Goal: Information Seeking & Learning: Learn about a topic

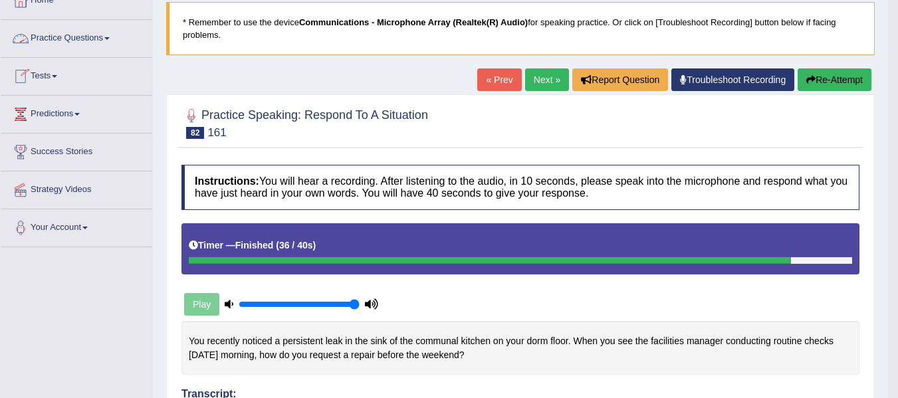
click at [88, 39] on link "Practice Questions" at bounding box center [77, 36] width 152 height 33
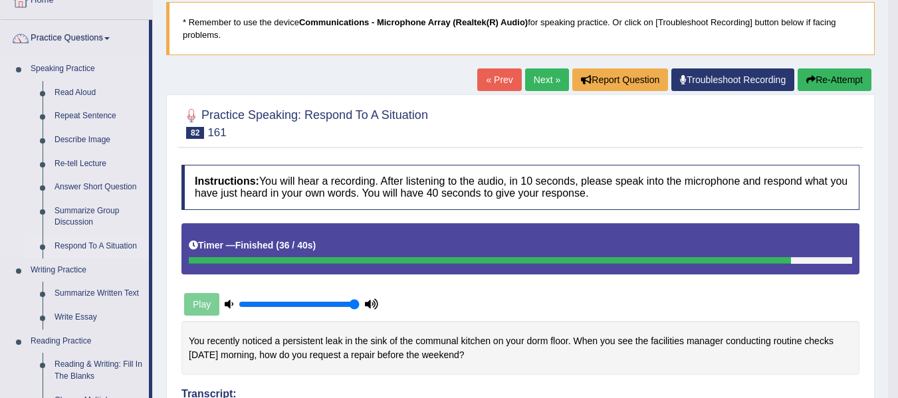
click at [80, 249] on link "Respond To A Situation" at bounding box center [99, 247] width 100 height 24
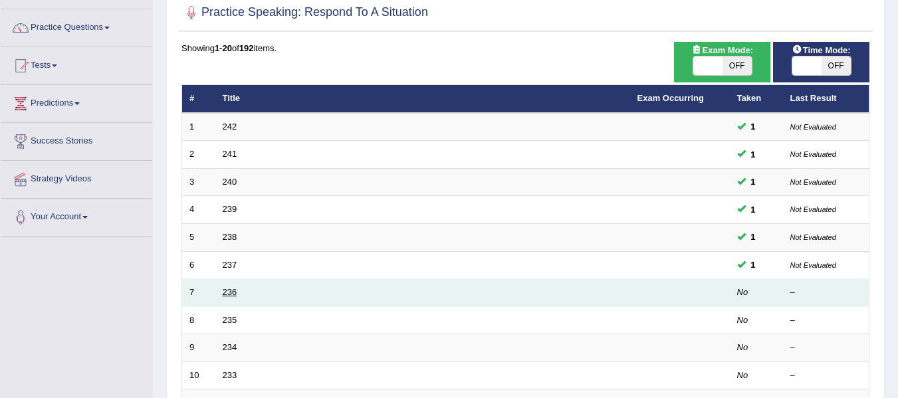
click at [227, 293] on link "236" at bounding box center [230, 292] width 15 height 10
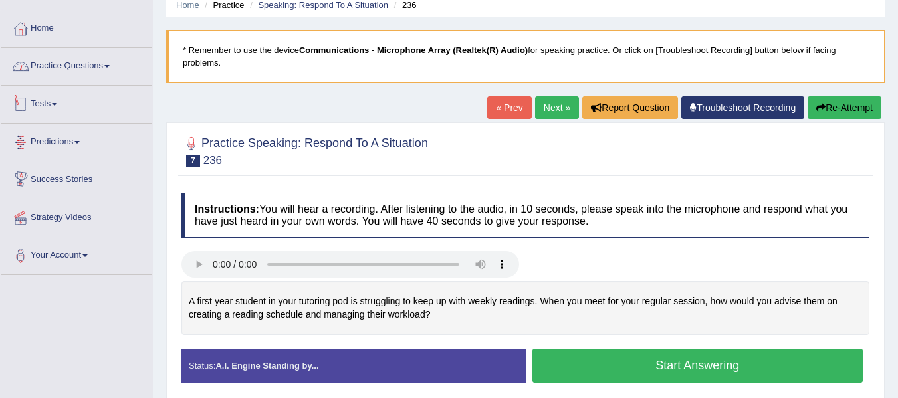
scroll to position [55, 0]
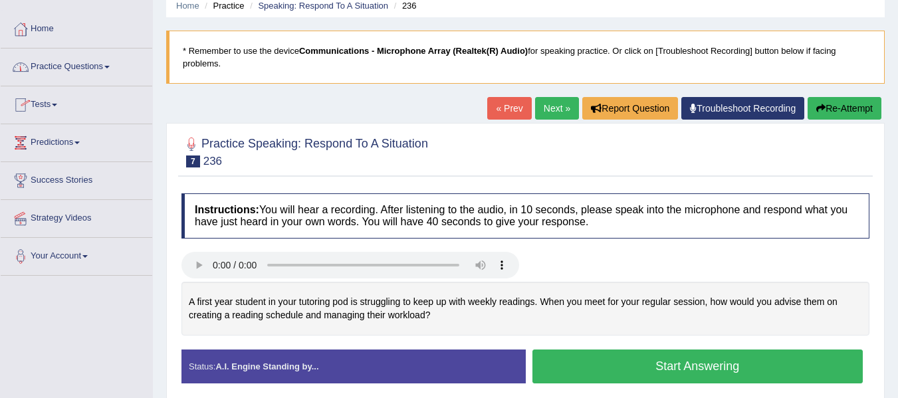
click at [70, 70] on link "Practice Questions" at bounding box center [77, 65] width 152 height 33
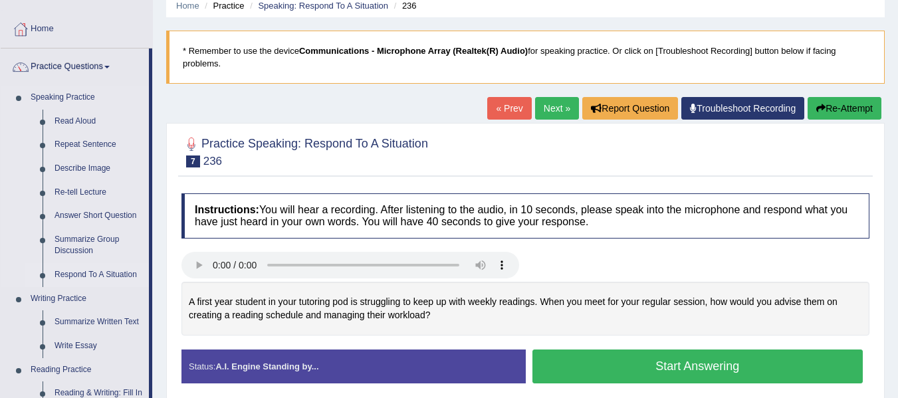
click at [84, 272] on link "Respond To A Situation" at bounding box center [99, 275] width 100 height 24
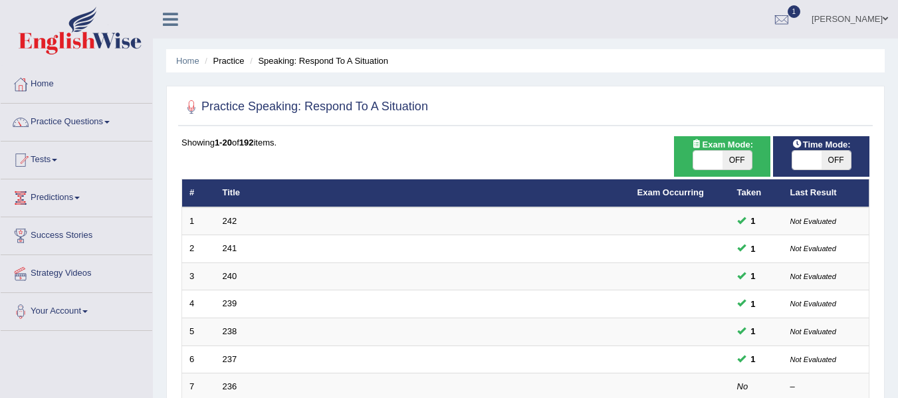
click at [838, 158] on span "OFF" at bounding box center [836, 160] width 29 height 19
checkbox input "true"
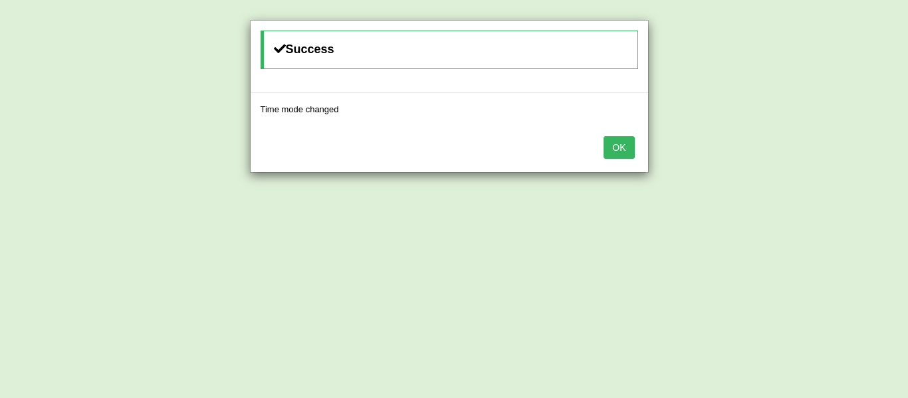
click at [620, 148] on button "OK" at bounding box center [619, 147] width 31 height 23
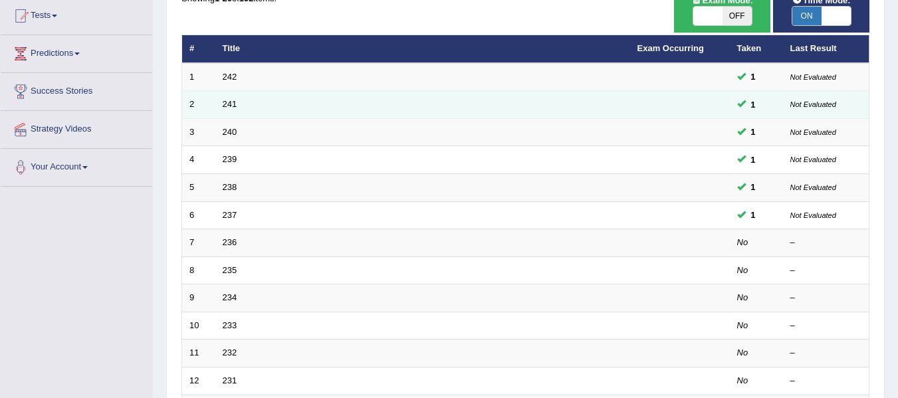
scroll to position [160, 0]
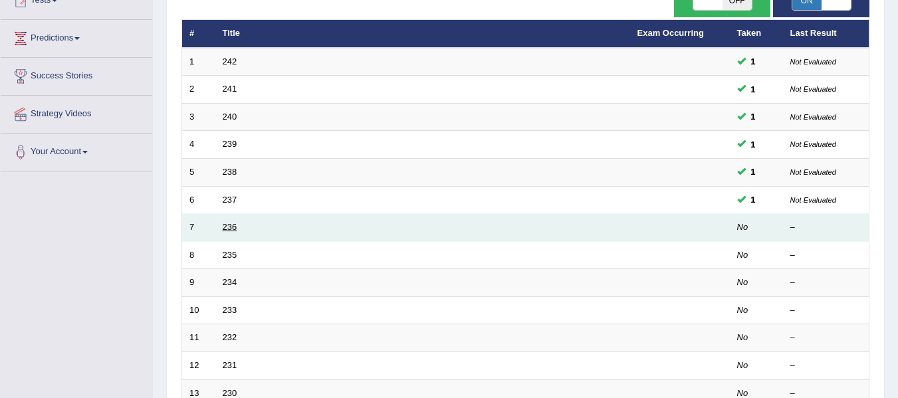
click at [226, 228] on link "236" at bounding box center [230, 227] width 15 height 10
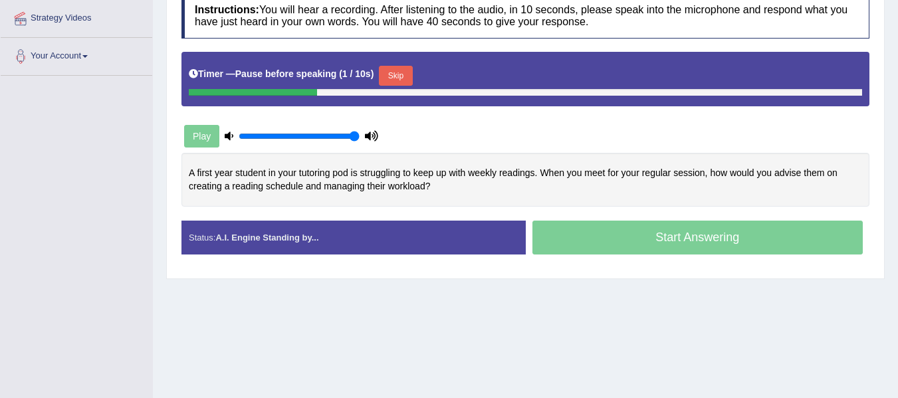
scroll to position [259, 0]
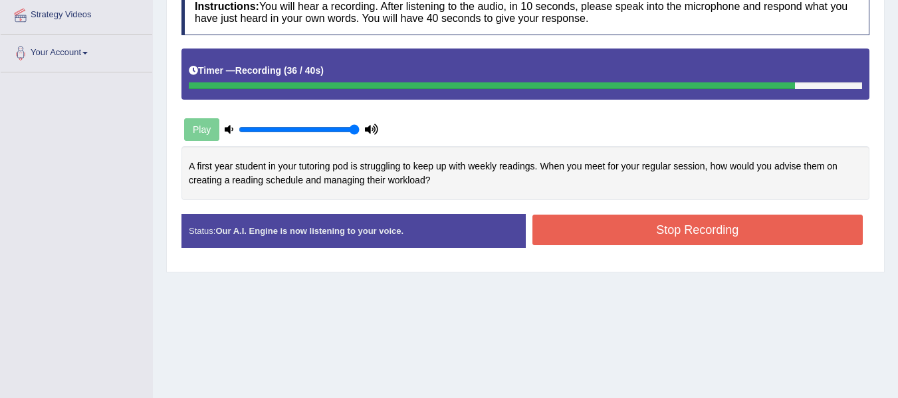
click at [589, 229] on button "Stop Recording" at bounding box center [698, 230] width 331 height 31
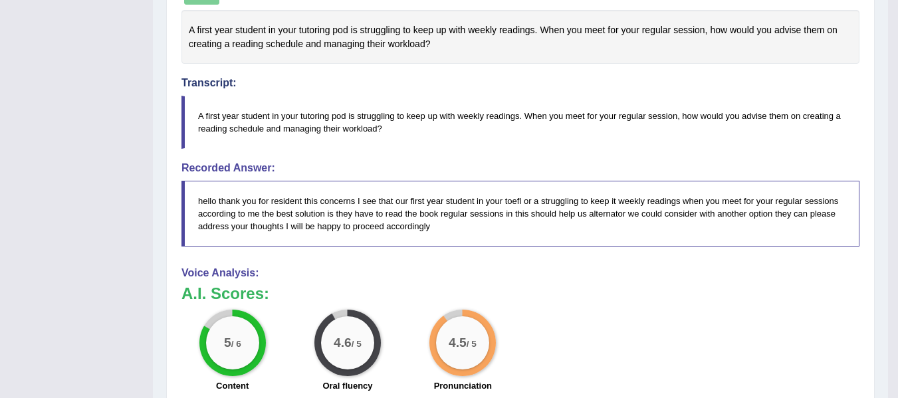
scroll to position [0, 0]
